Goal: Information Seeking & Learning: Learn about a topic

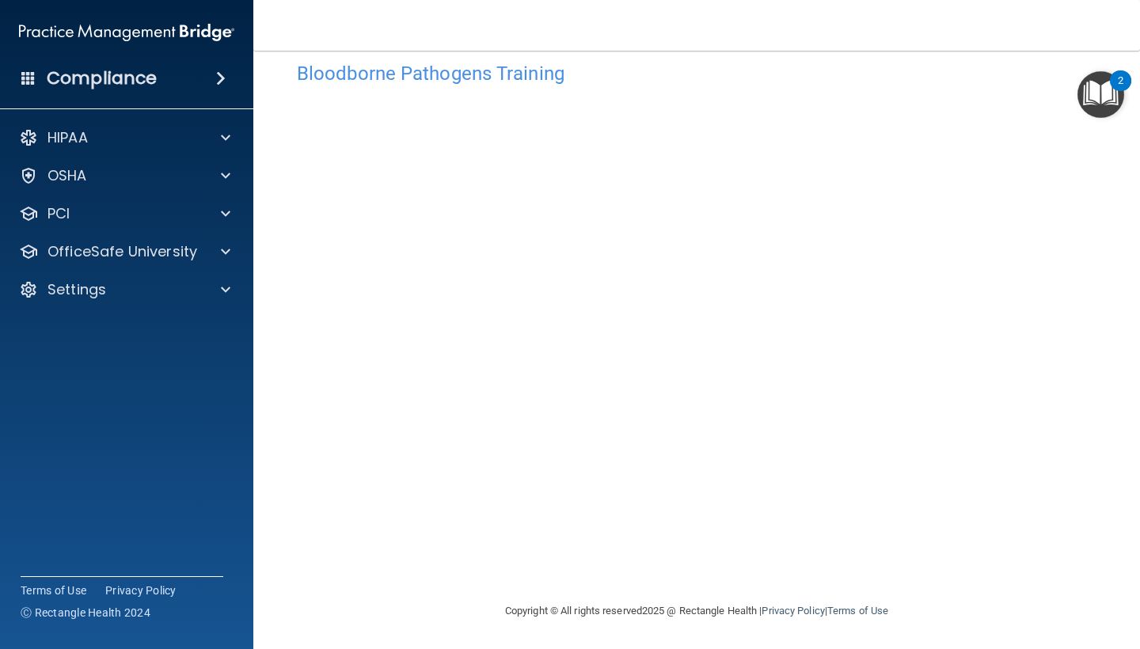
scroll to position [28, 0]
click at [140, 260] on p "OfficeSafe University" at bounding box center [122, 251] width 150 height 19
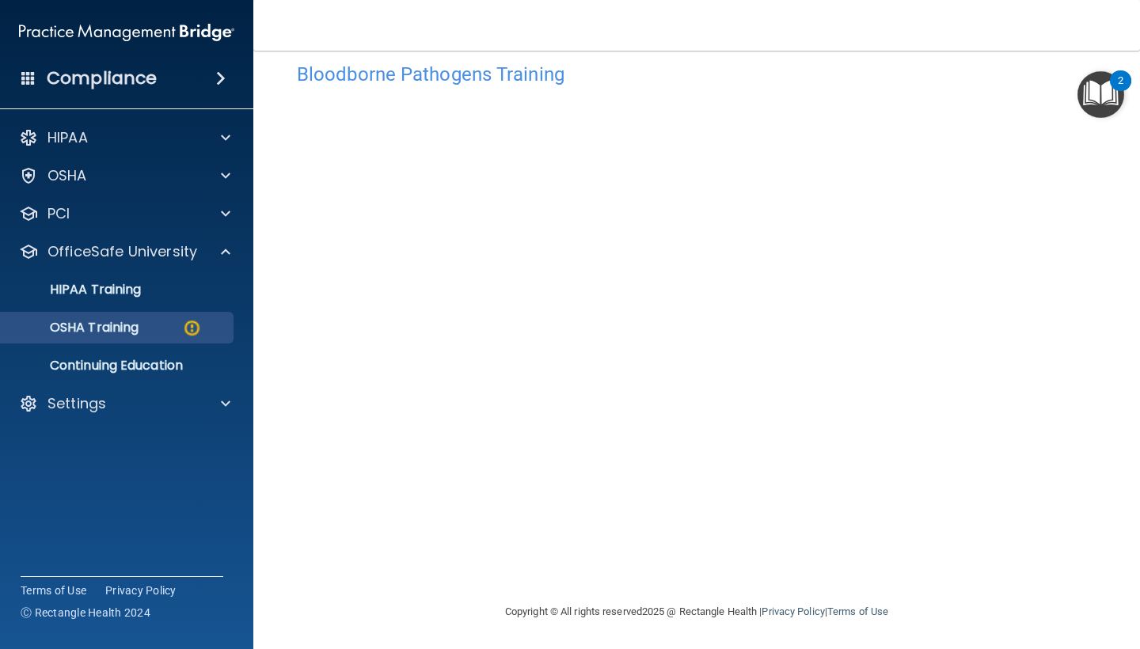
click at [158, 327] on div "OSHA Training" at bounding box center [118, 328] width 216 height 16
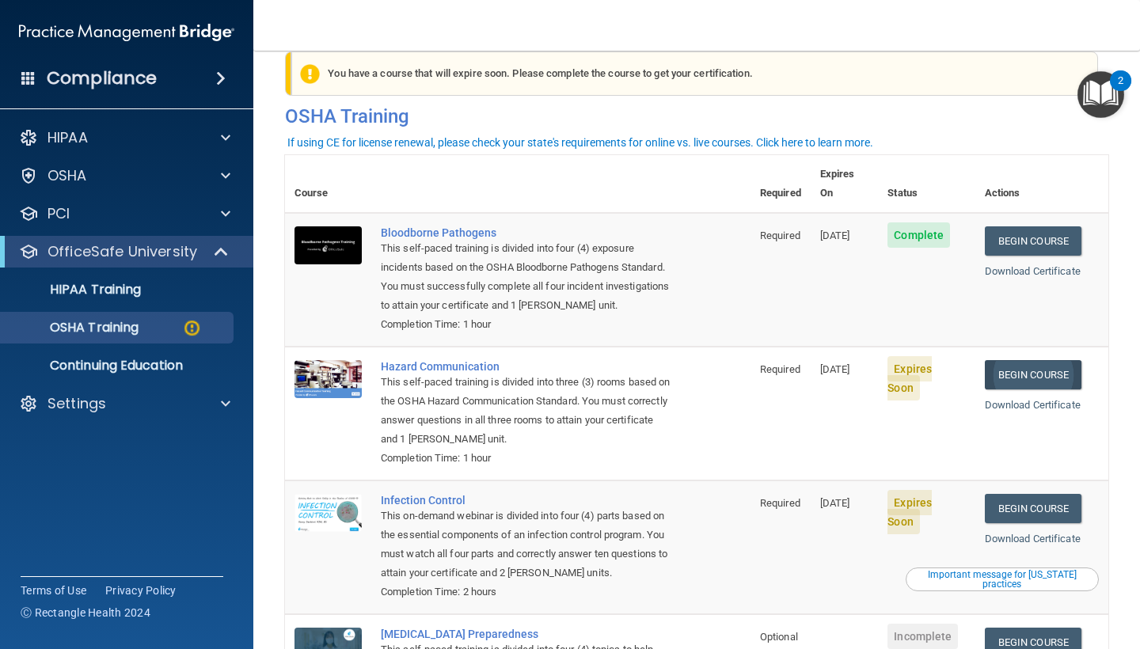
click at [1054, 360] on link "Begin Course" at bounding box center [1033, 374] width 97 height 29
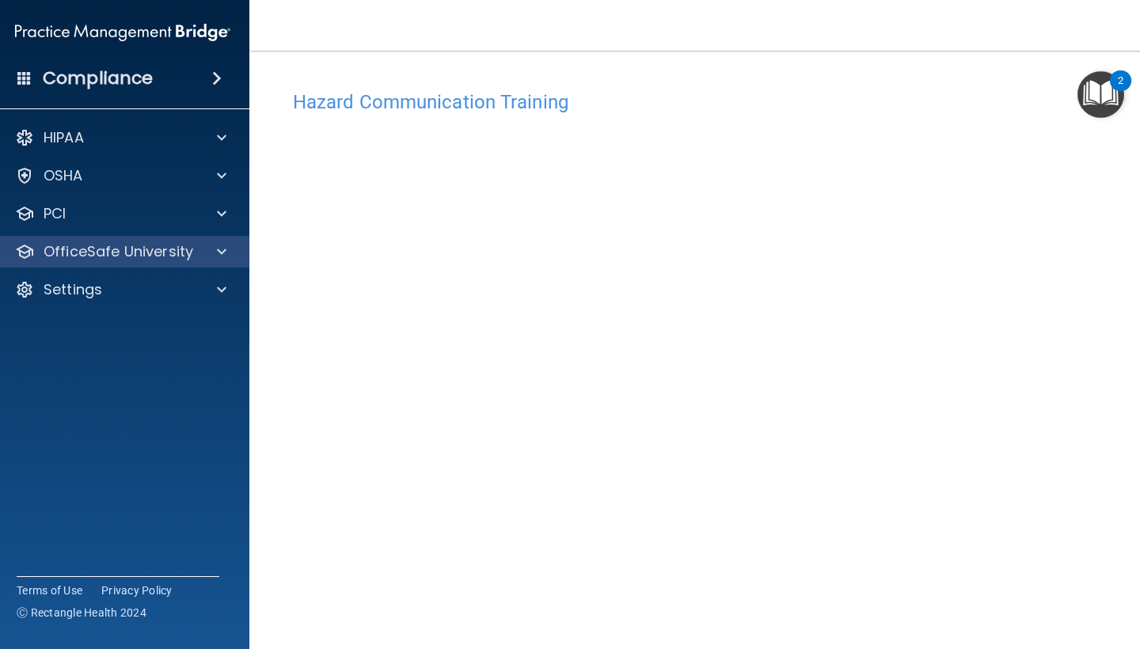
click at [219, 260] on span at bounding box center [221, 251] width 9 height 19
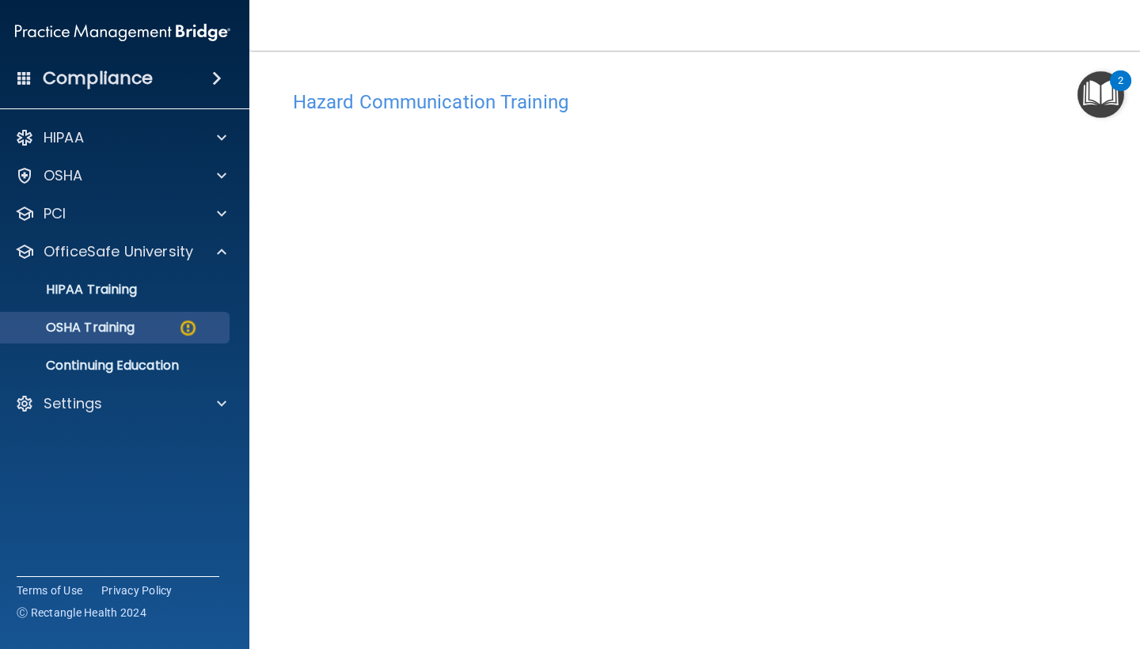
click at [171, 320] on div "OSHA Training" at bounding box center [114, 328] width 216 height 16
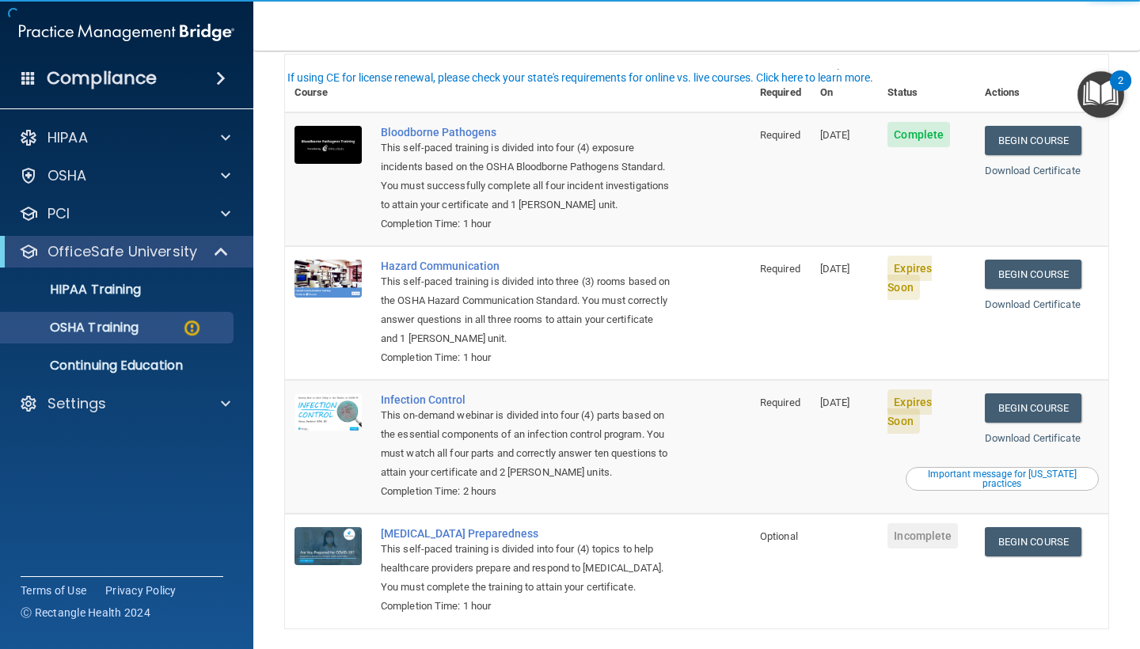
scroll to position [133, 0]
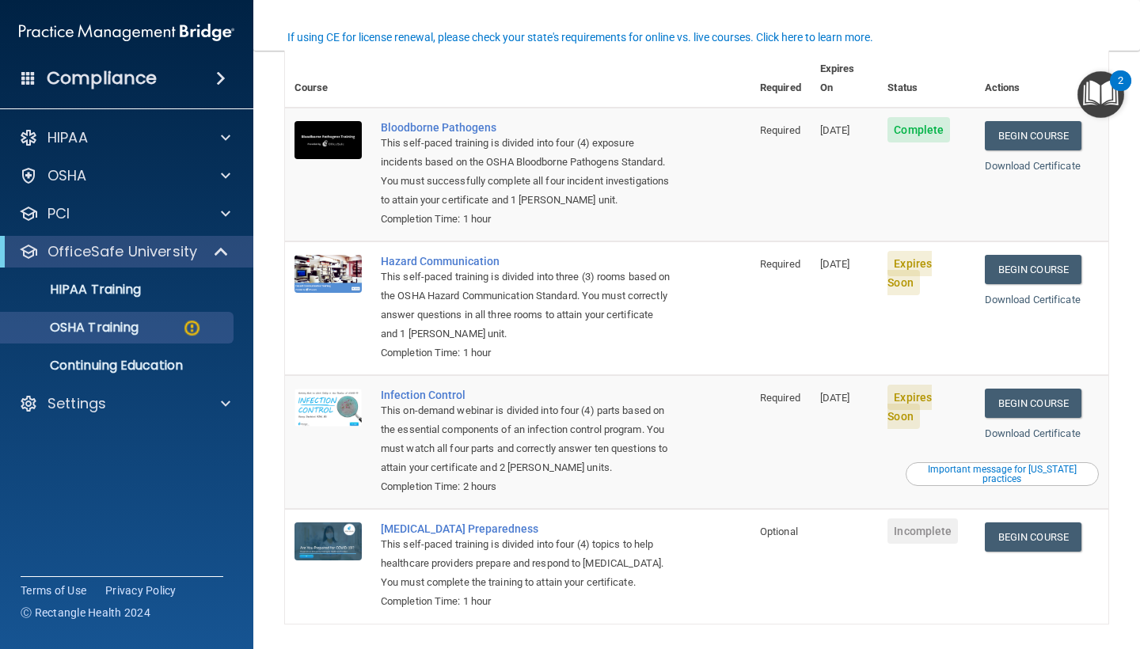
click at [918, 251] on span "Expires Soon" at bounding box center [909, 273] width 44 height 44
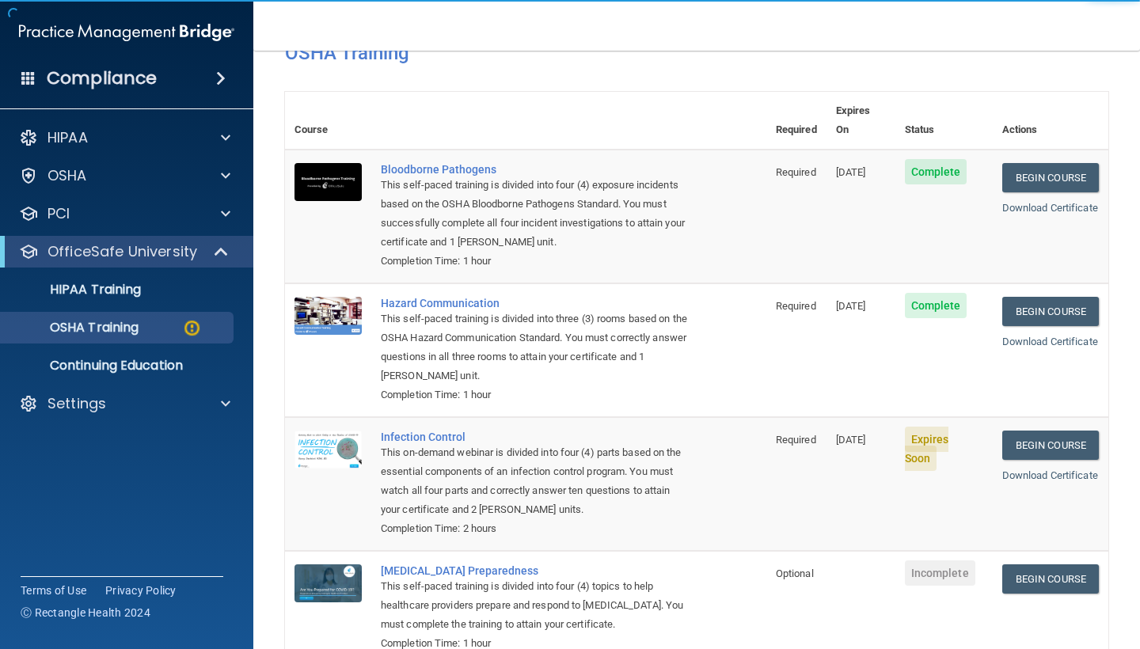
scroll to position [141, 0]
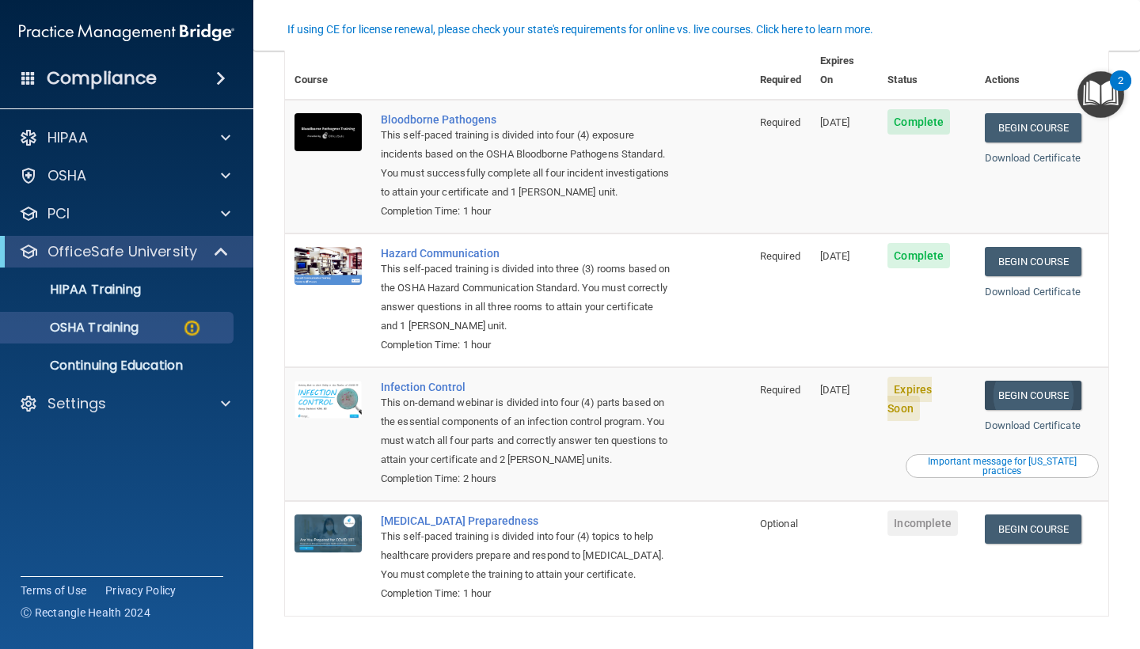
click at [1047, 381] on link "Begin Course" at bounding box center [1033, 395] width 97 height 29
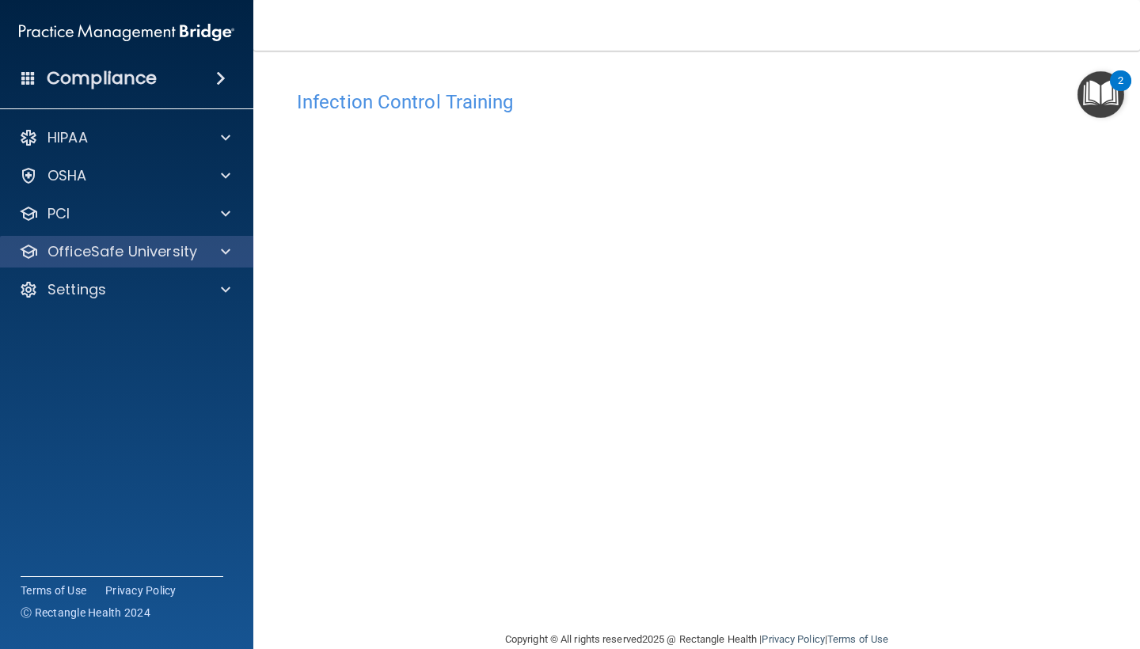
drag, startPoint x: 229, startPoint y: 250, endPoint x: 228, endPoint y: 241, distance: 9.5
click at [228, 250] on span at bounding box center [225, 251] width 9 height 19
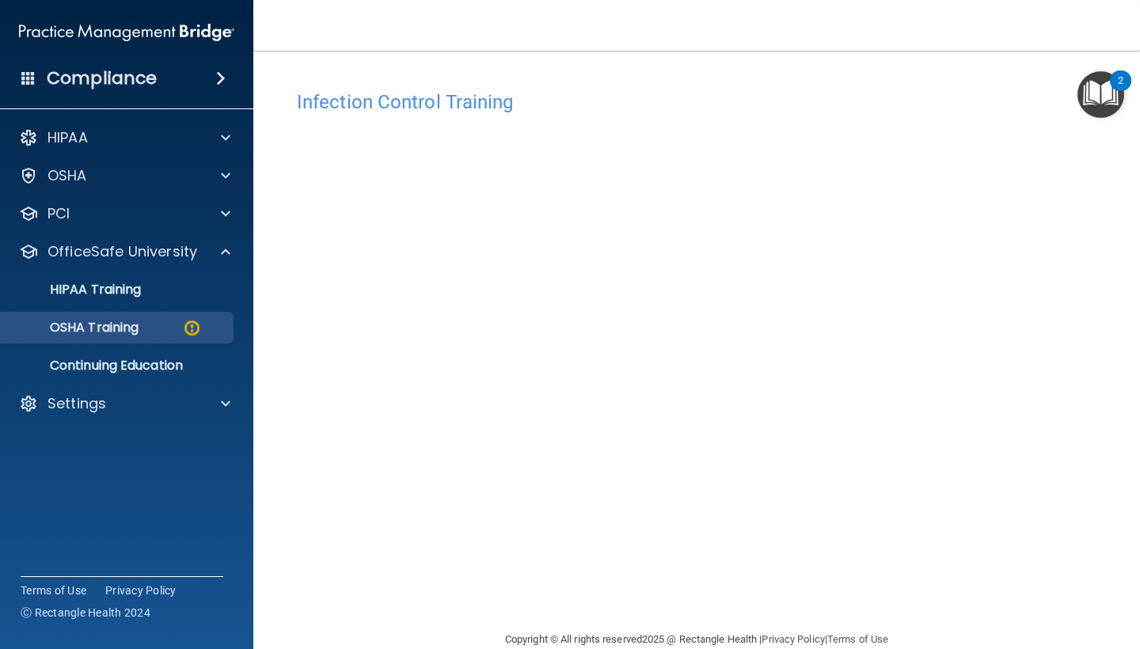
click at [203, 316] on link "OSHA Training" at bounding box center [108, 328] width 249 height 32
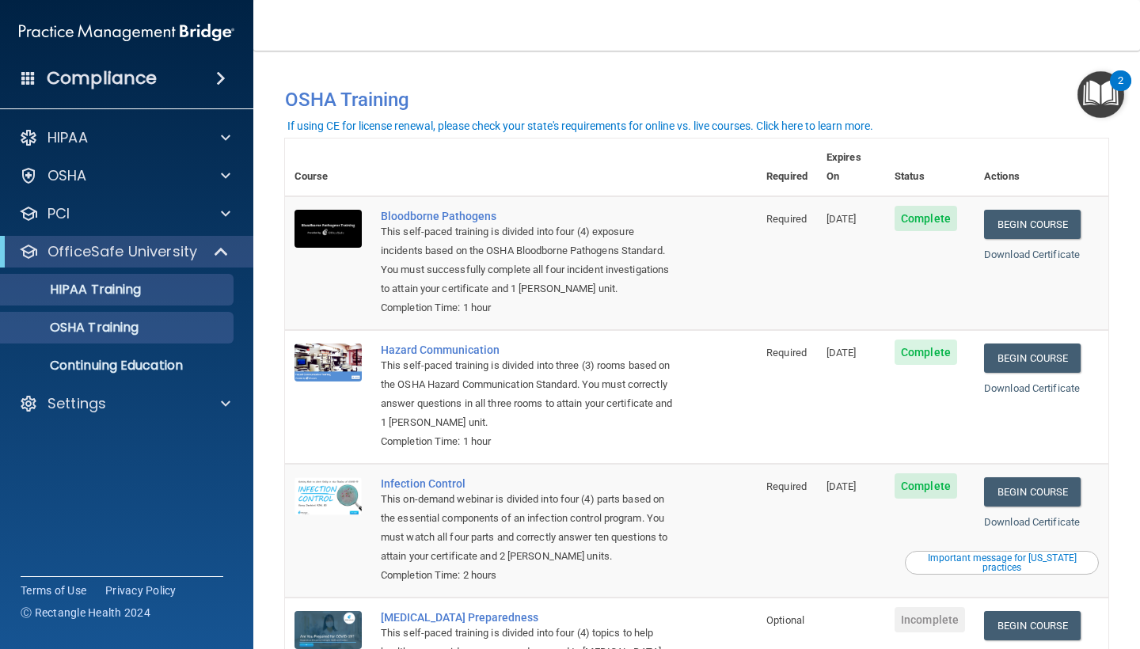
click at [203, 293] on div "HIPAA Training" at bounding box center [118, 290] width 216 height 16
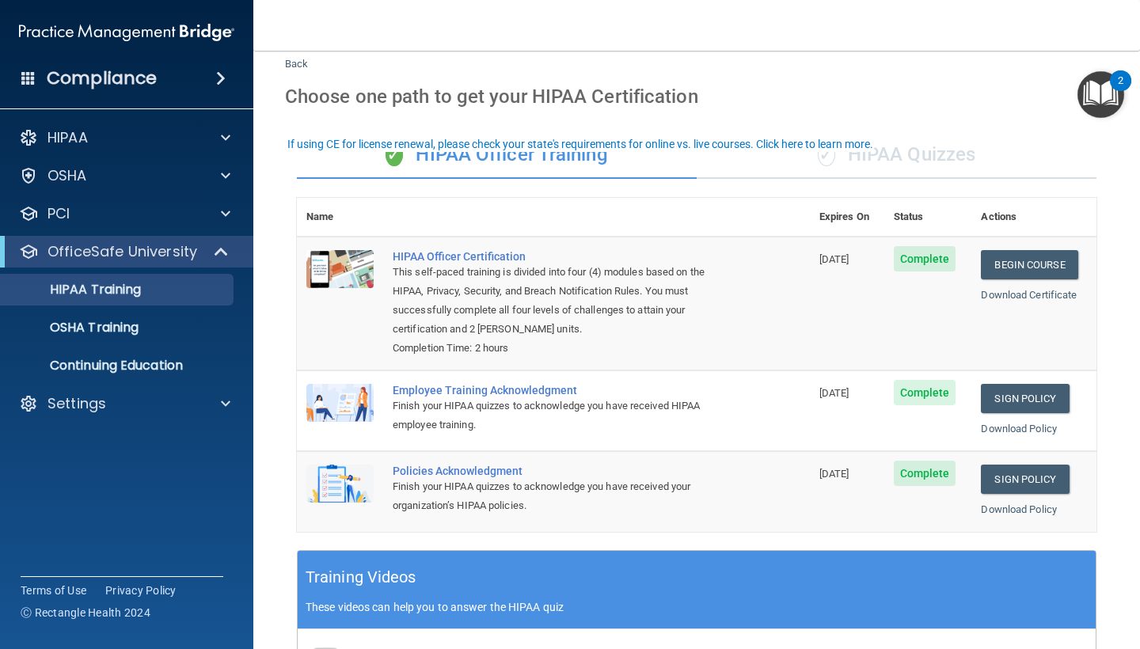
scroll to position [44, 0]
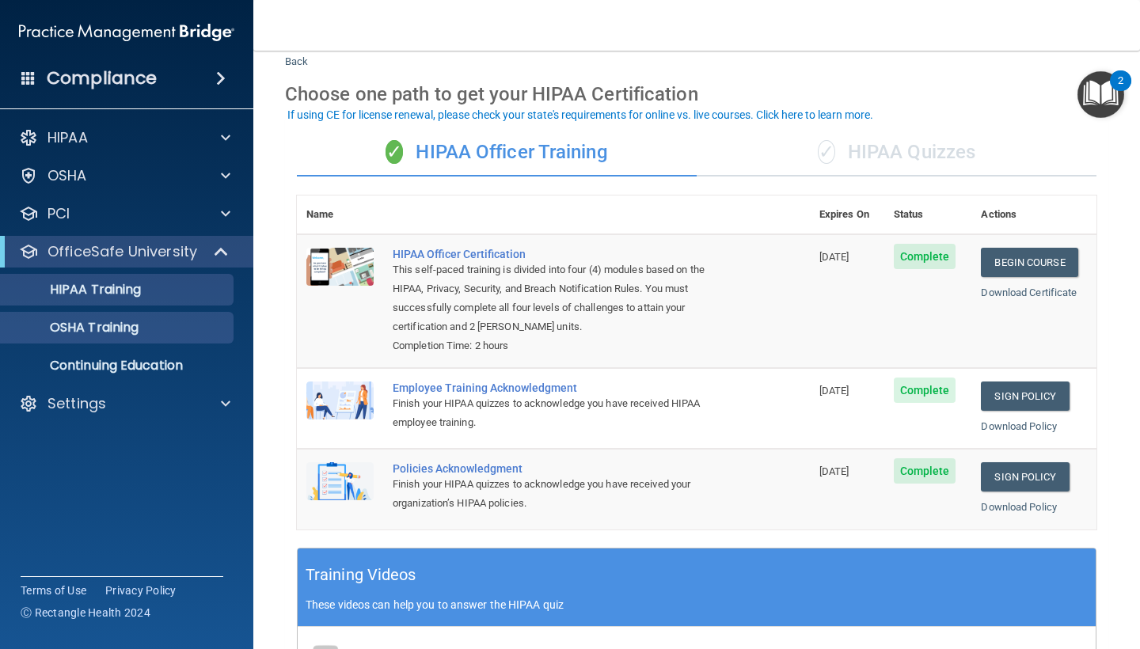
click at [139, 339] on link "OSHA Training" at bounding box center [108, 328] width 249 height 32
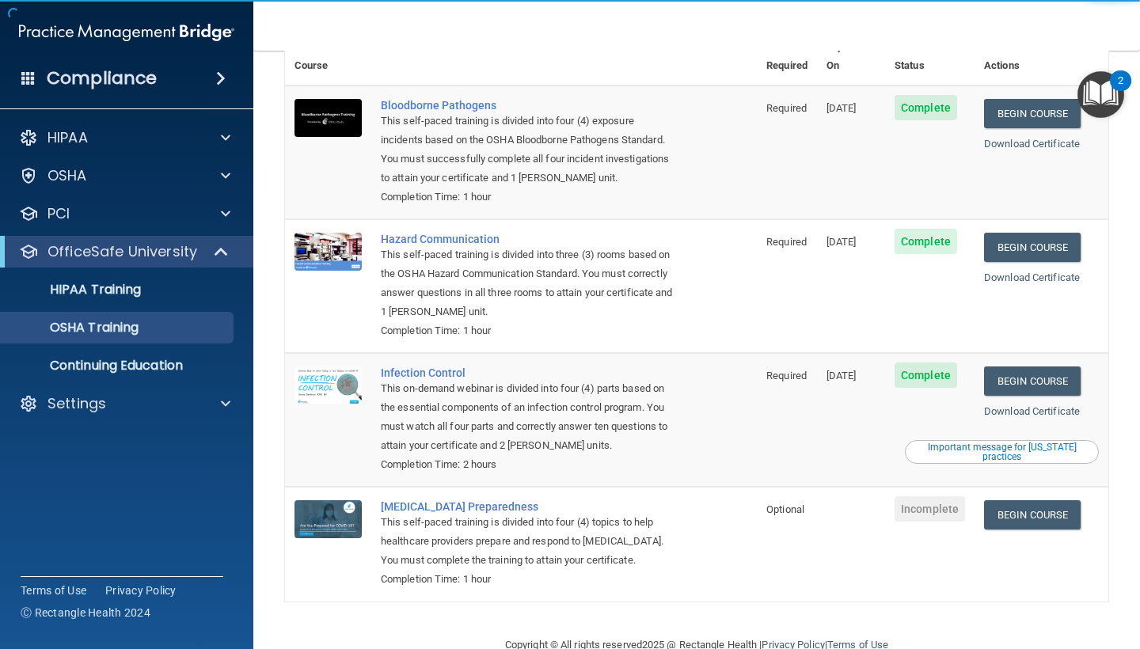
scroll to position [110, 0]
